Goal: Book appointment/travel/reservation

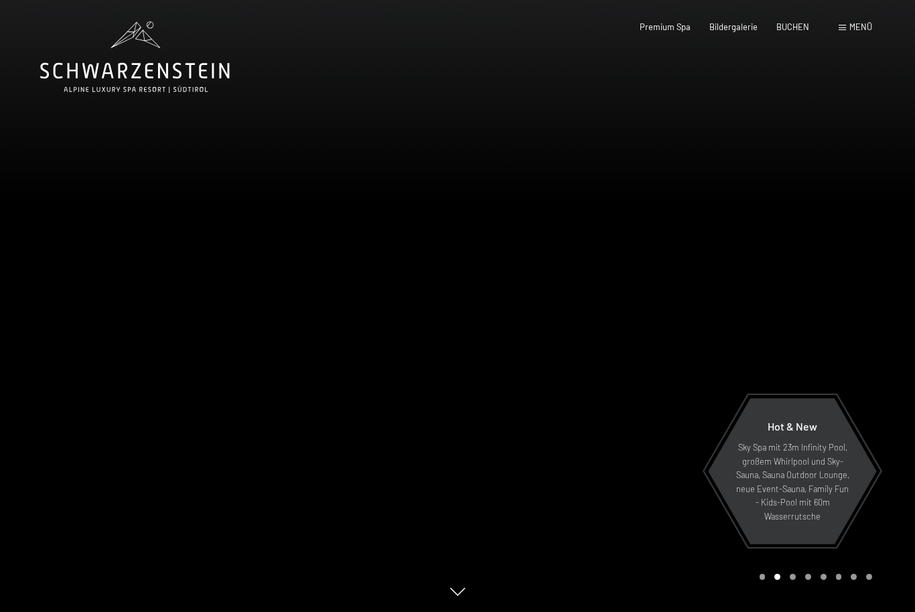
click at [862, 31] on span "Menü" at bounding box center [860, 26] width 23 height 11
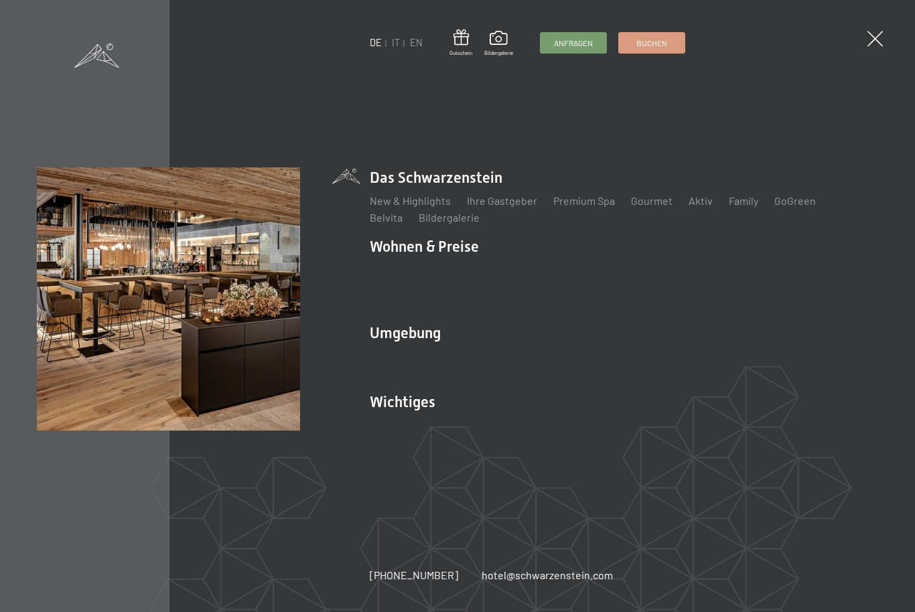
click at [660, 39] on span "Buchen" at bounding box center [651, 42] width 31 height 11
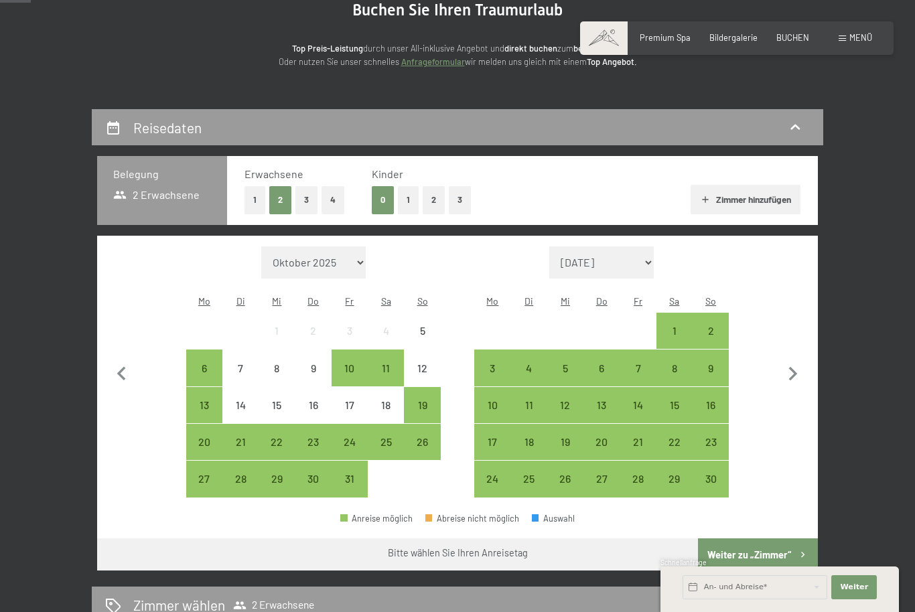
scroll to position [152, 0]
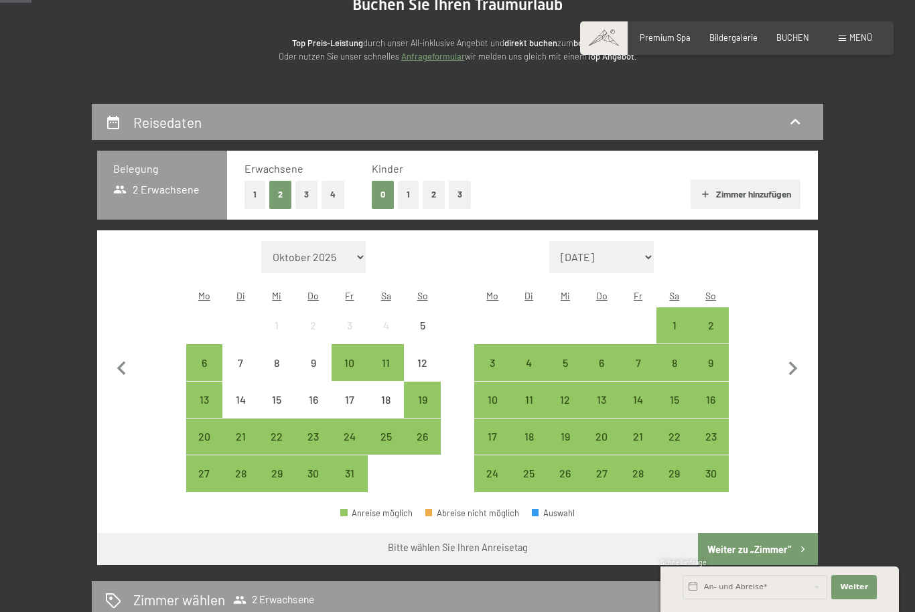
click at [422, 394] on div "19" at bounding box center [421, 410] width 33 height 33
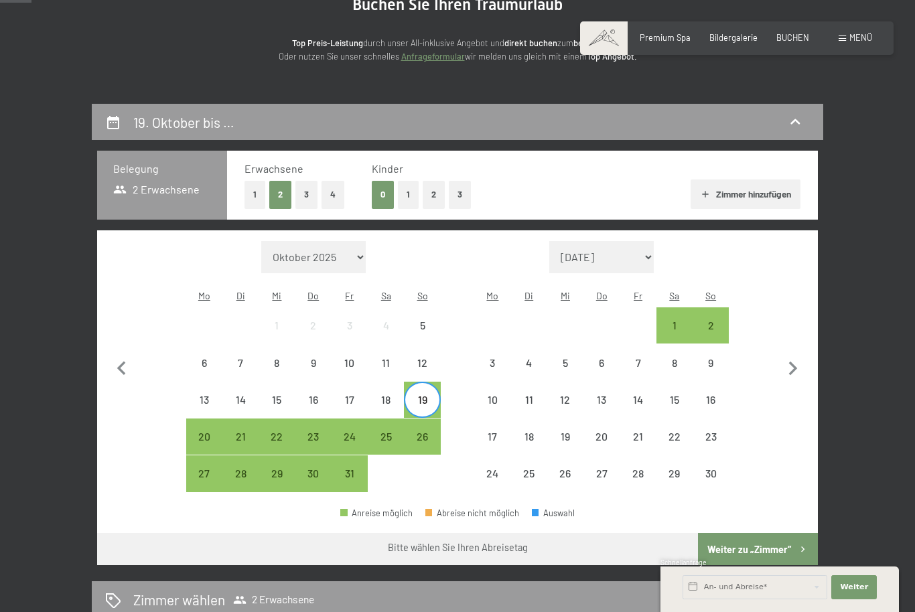
click at [314, 431] on div "23" at bounding box center [313, 447] width 33 height 33
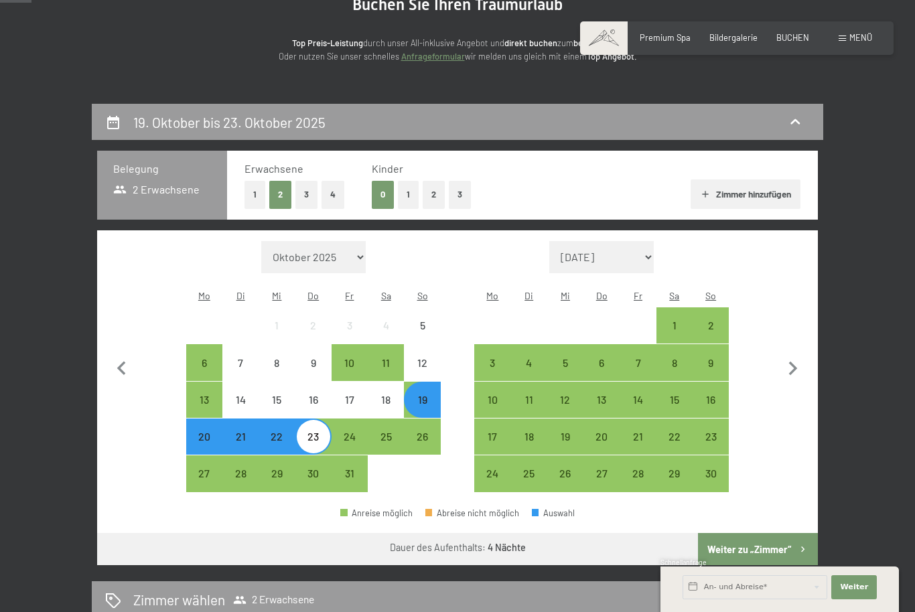
click at [770, 534] on button "Weiter zu „Zimmer“" at bounding box center [758, 549] width 120 height 32
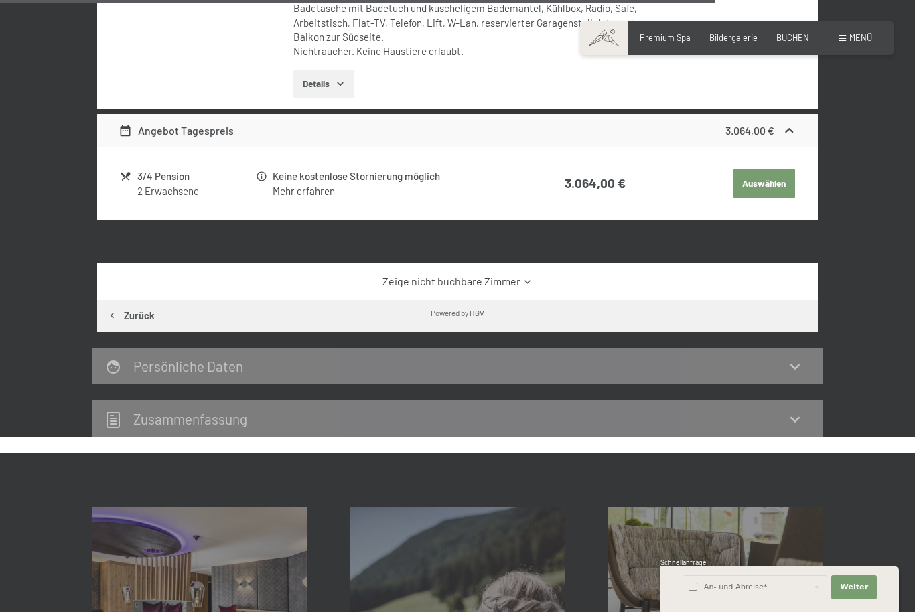
scroll to position [2124, 0]
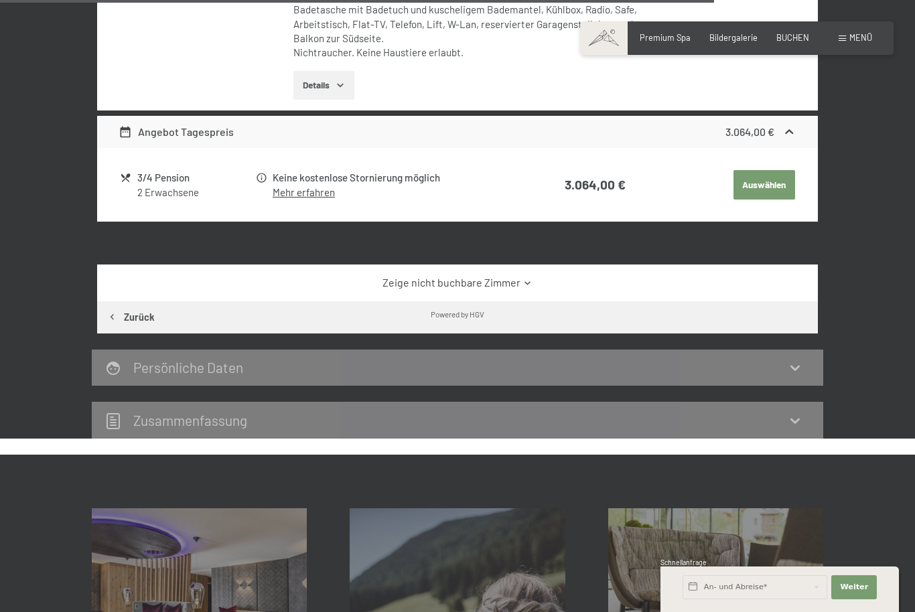
click at [524, 278] on icon at bounding box center [527, 283] width 10 height 10
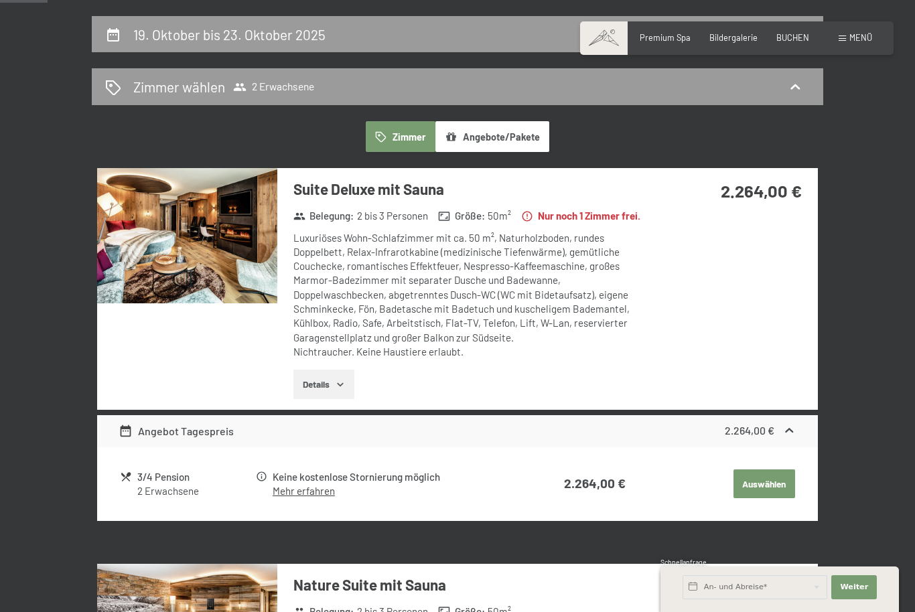
scroll to position [239, 0]
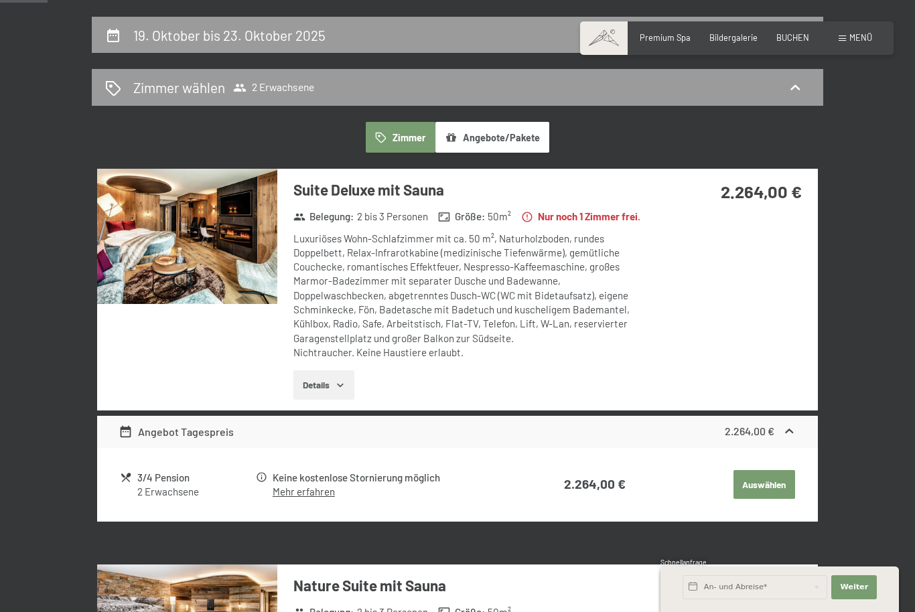
click at [334, 351] on span "Einwilligung Marketing*" at bounding box center [382, 343] width 110 height 13
click at [321, 351] on input "Einwilligung Marketing*" at bounding box center [313, 343] width 13 height 13
checkbox input "false"
click at [333, 385] on button "Details" at bounding box center [323, 384] width 61 height 29
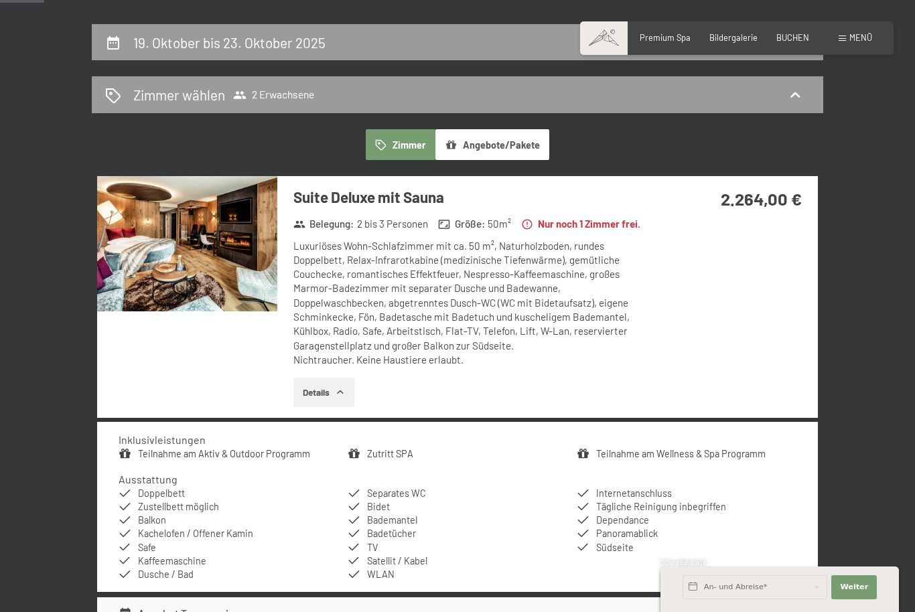
scroll to position [231, 0]
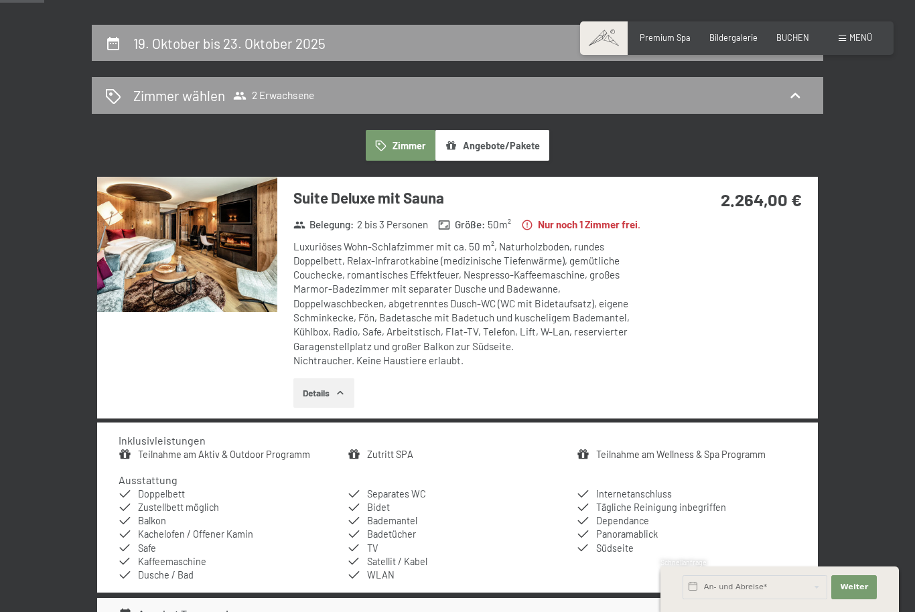
click at [331, 394] on button "Details" at bounding box center [323, 392] width 61 height 29
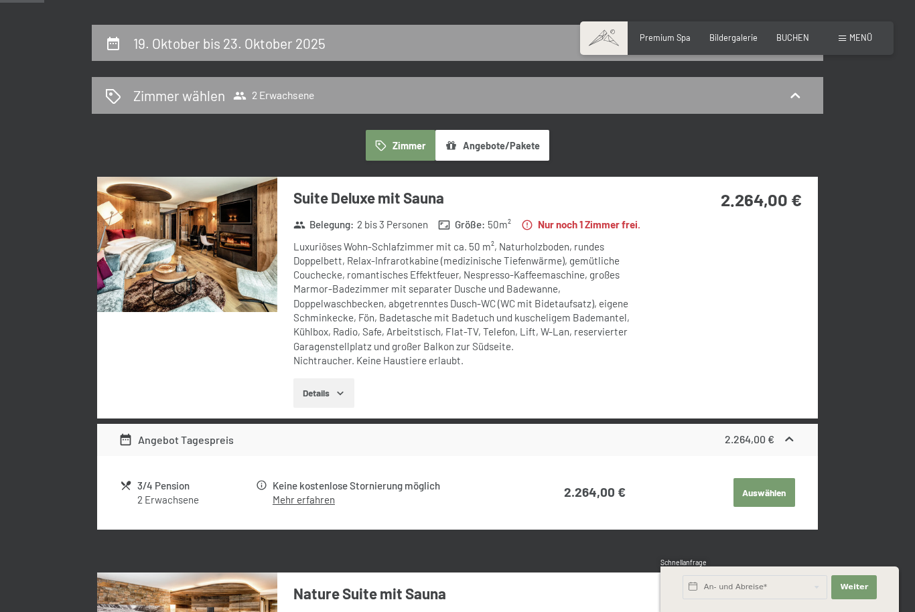
click at [329, 393] on button "Details" at bounding box center [323, 392] width 61 height 29
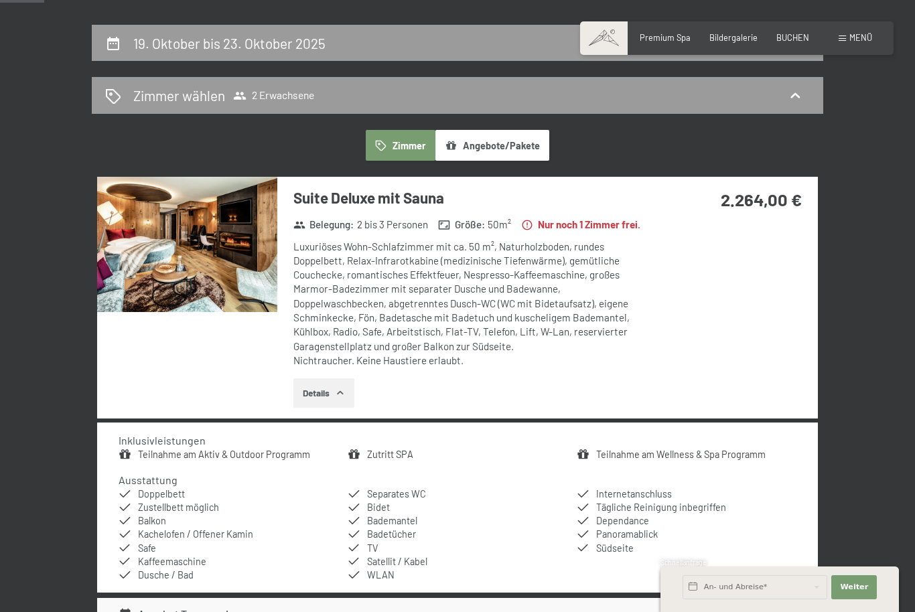
click at [239, 284] on img at bounding box center [187, 244] width 180 height 135
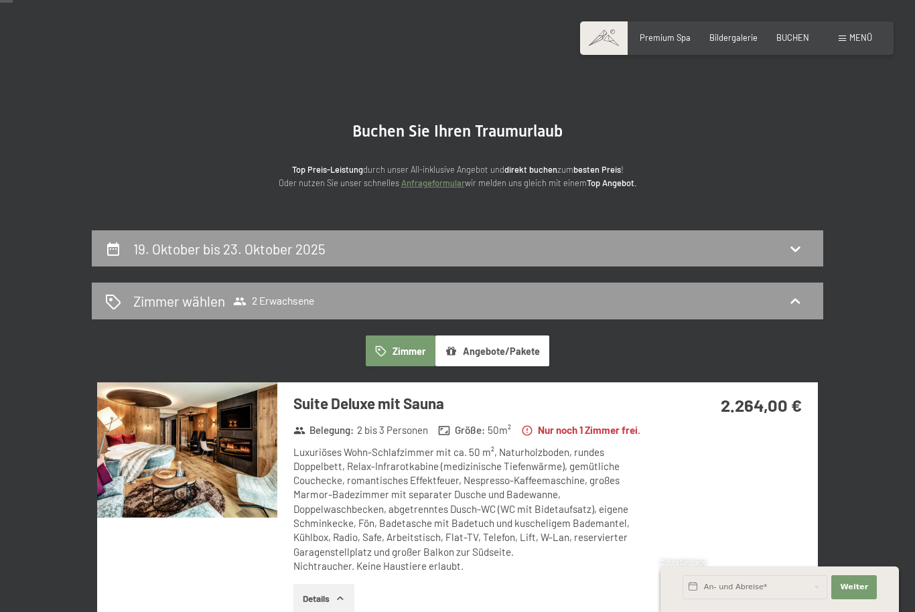
scroll to position [0, 0]
